Goal: Task Accomplishment & Management: Manage account settings

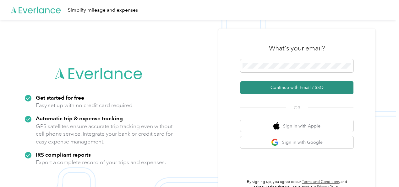
click at [275, 84] on button "Continue with Email / SSO" at bounding box center [296, 87] width 113 height 13
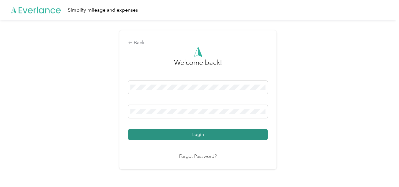
click at [201, 133] on button "Login" at bounding box center [197, 134] width 139 height 11
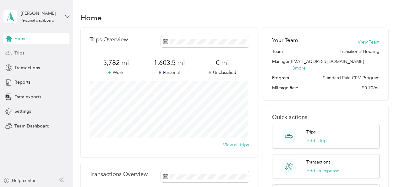
click at [22, 54] on span "Trips" at bounding box center [19, 53] width 10 height 7
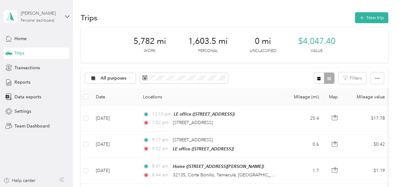
click at [58, 23] on div "[PERSON_NAME] Personal dashboard" at bounding box center [40, 16] width 39 height 13
click at [30, 79] on div "Log out" at bounding box center [21, 80] width 24 height 7
